Goal: Find specific page/section: Find specific page/section

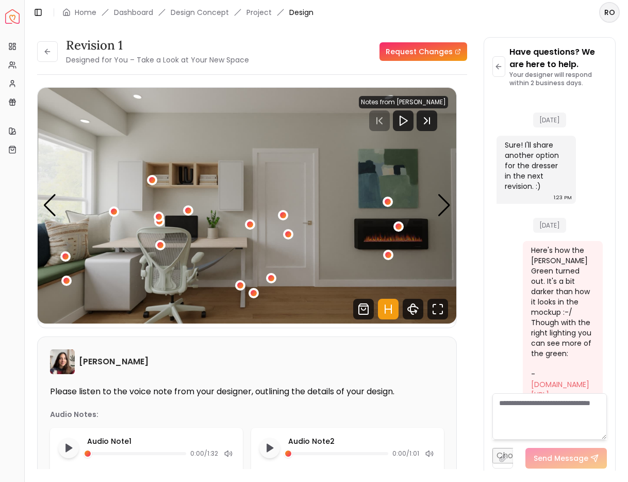
scroll to position [4490, 0]
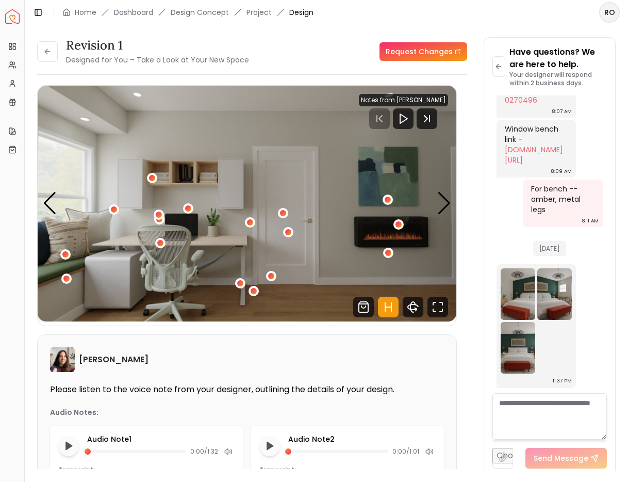
click at [31, 63] on div "Revision 1 Designed for You – Take a Look at Your New Space Request Changes Rev…" at bounding box center [327, 248] width 604 height 446
click at [51, 53] on icon at bounding box center [47, 51] width 8 height 8
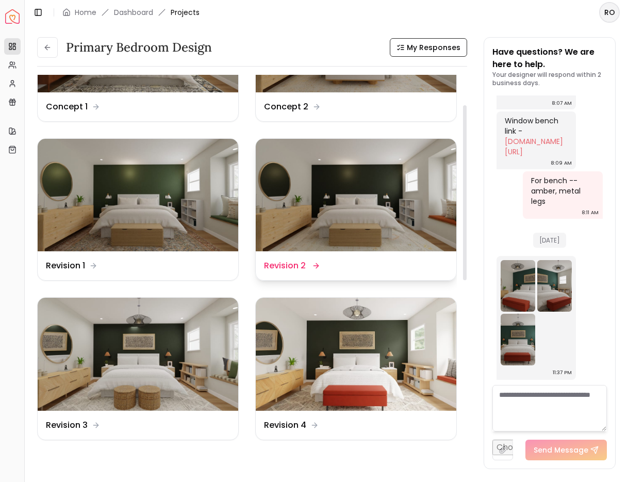
scroll to position [110, 0]
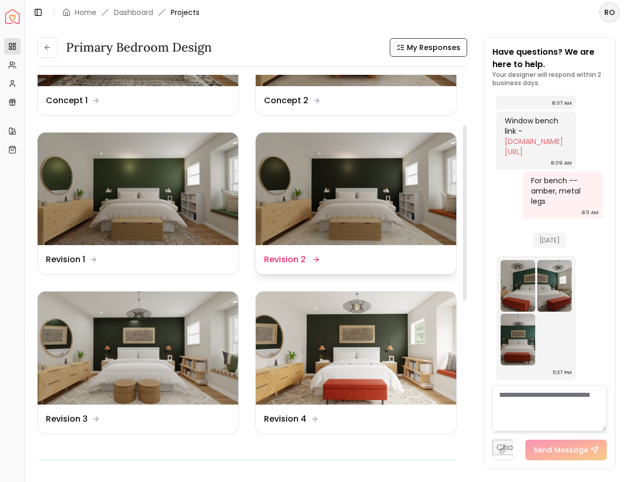
click at [404, 210] on img at bounding box center [356, 189] width 201 height 113
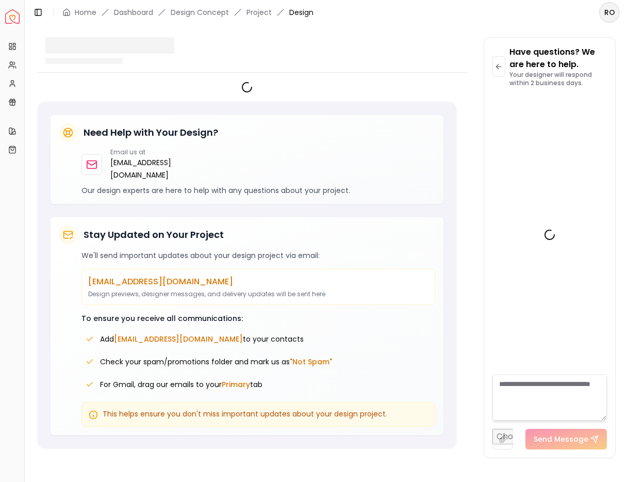
scroll to position [4490, 0]
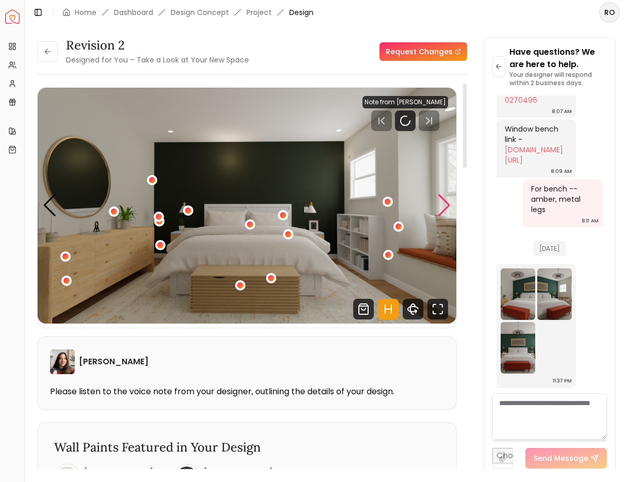
click at [442, 207] on div "Next slide" at bounding box center [444, 205] width 14 height 23
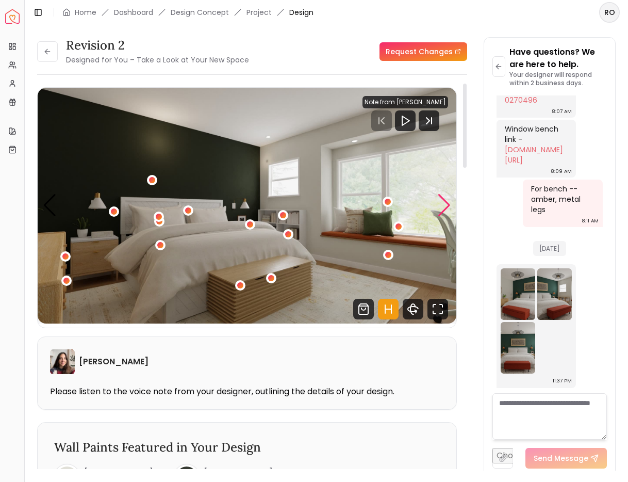
click at [451, 205] on div "Next slide" at bounding box center [444, 205] width 14 height 23
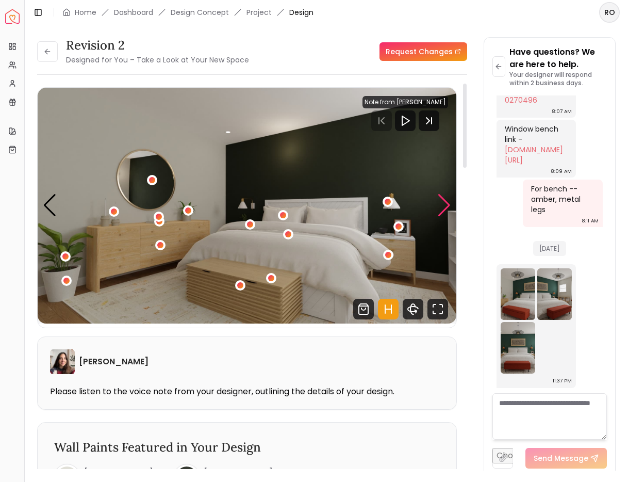
click at [450, 205] on div "Next slide" at bounding box center [444, 205] width 14 height 23
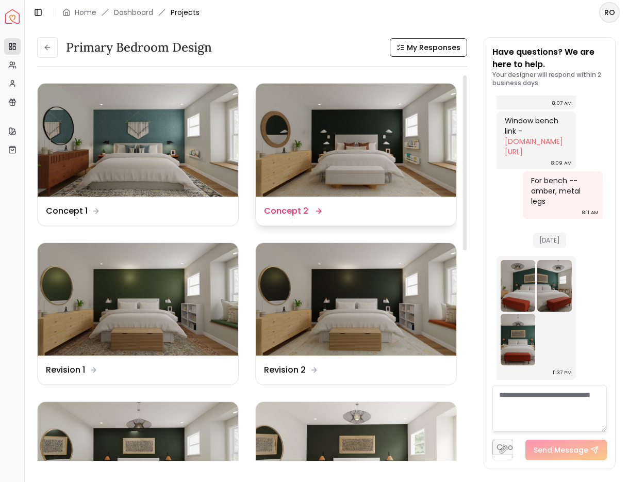
click at [344, 156] on img at bounding box center [356, 140] width 201 height 113
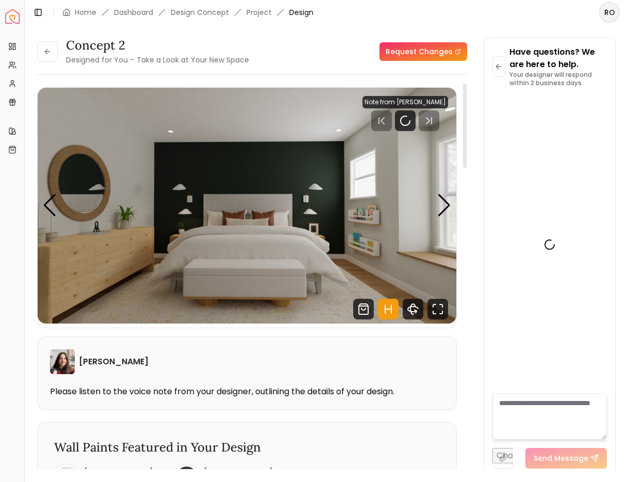
scroll to position [4490, 0]
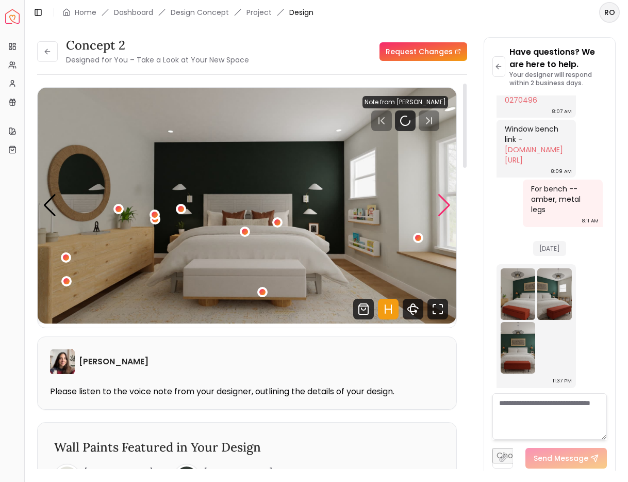
click at [449, 198] on div "Next slide" at bounding box center [444, 205] width 14 height 23
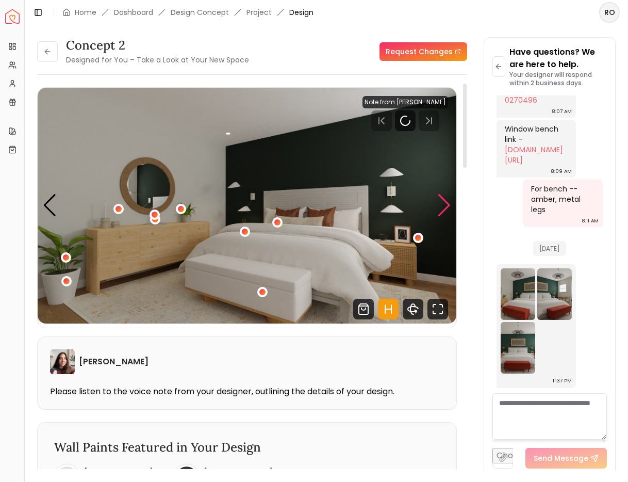
click at [447, 198] on div "Next slide" at bounding box center [444, 205] width 14 height 23
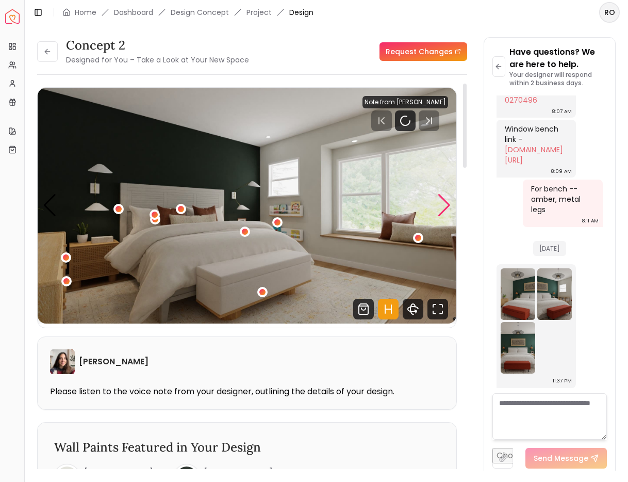
click at [447, 198] on div "Next slide" at bounding box center [444, 205] width 14 height 23
